Goal: Task Accomplishment & Management: Use online tool/utility

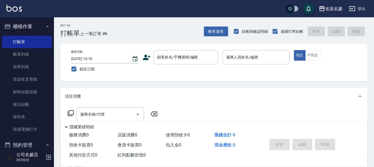
click at [266, 13] on div "名留名媛 登出" at bounding box center [187, 8] width 374 height 17
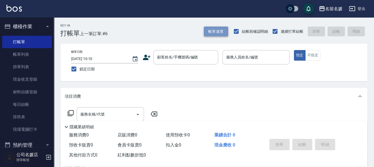
click at [222, 29] on button "帳單速查" at bounding box center [216, 31] width 24 height 10
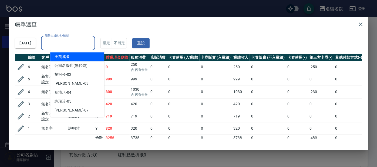
drag, startPoint x: 71, startPoint y: 40, endPoint x: 73, endPoint y: 42, distance: 2.9
click at [71, 40] on input "服務人員姓名/編號" at bounding box center [67, 42] width 49 height 9
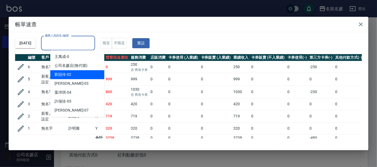
click at [82, 73] on div "[PERSON_NAME]-02" at bounding box center [77, 74] width 54 height 9
type input "[PERSON_NAME]-02"
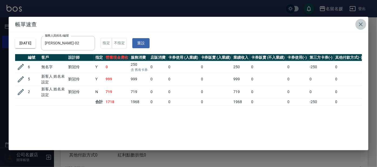
click at [359, 24] on icon "button" at bounding box center [360, 24] width 6 height 6
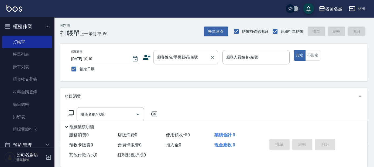
click at [185, 51] on div "顧客姓名/手機號碼/編號" at bounding box center [186, 57] width 65 height 14
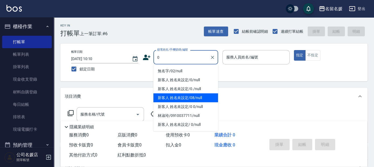
type input "0"
type input "04"
type button "true"
type input "無名字/02/null"
type input "[PERSON_NAME]-04"
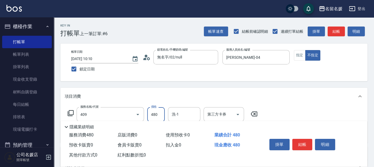
type input "洗+剪(409)"
type input "580"
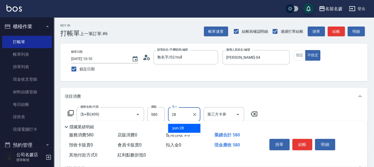
type input "yun-28"
